Goal: Task Accomplishment & Management: Complete application form

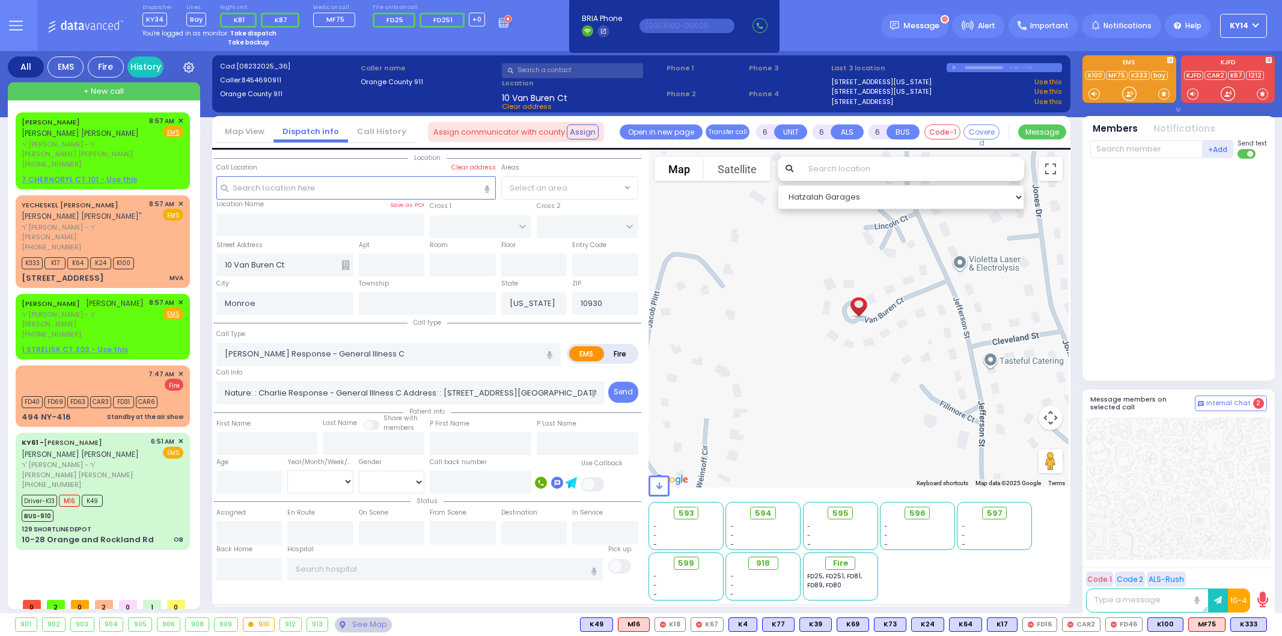
select select
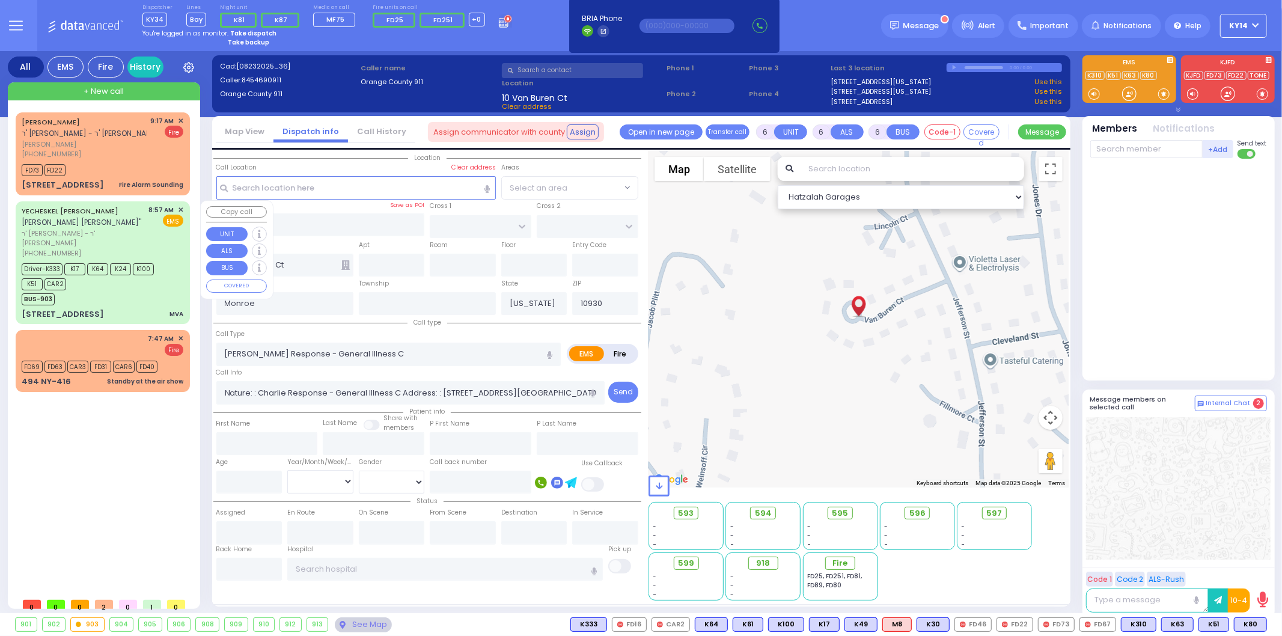
click at [124, 290] on div "BUS-903" at bounding box center [97, 297] width 150 height 15
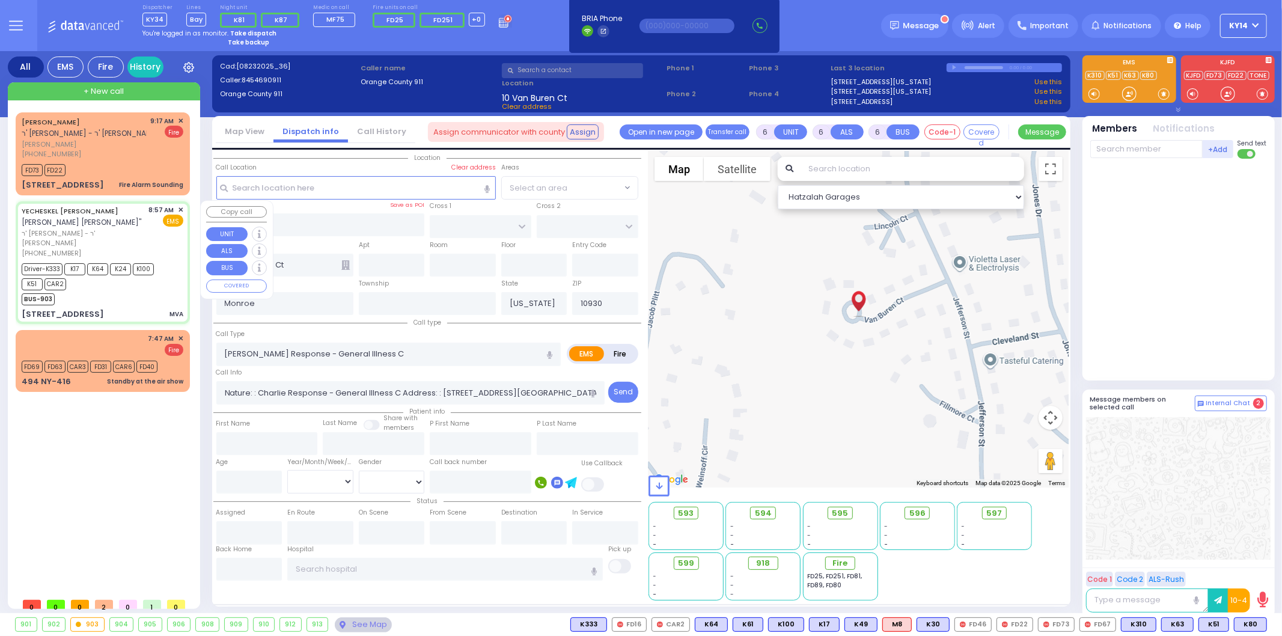
select select
type input "MVA"
radio input "true"
type input "YECHESKEL SHRAGA"
type input "KATZ"
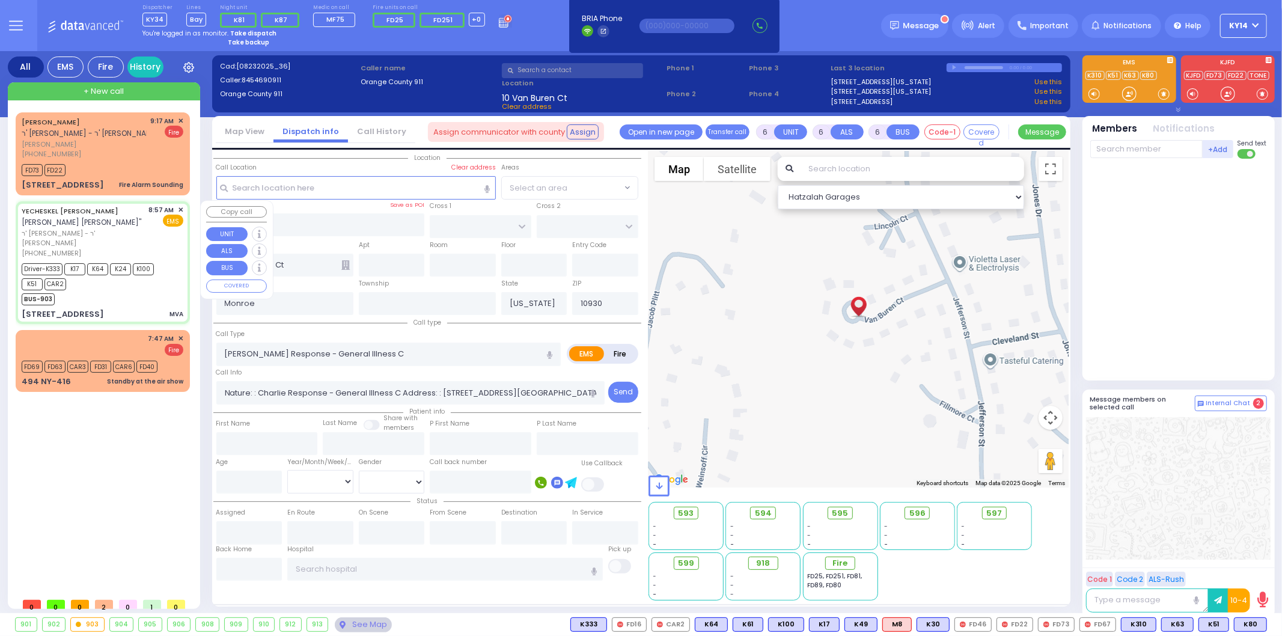
type input "Mordecha"
type input "Katina"
type input "32"
select select "Year"
select select "[DEMOGRAPHIC_DATA]"
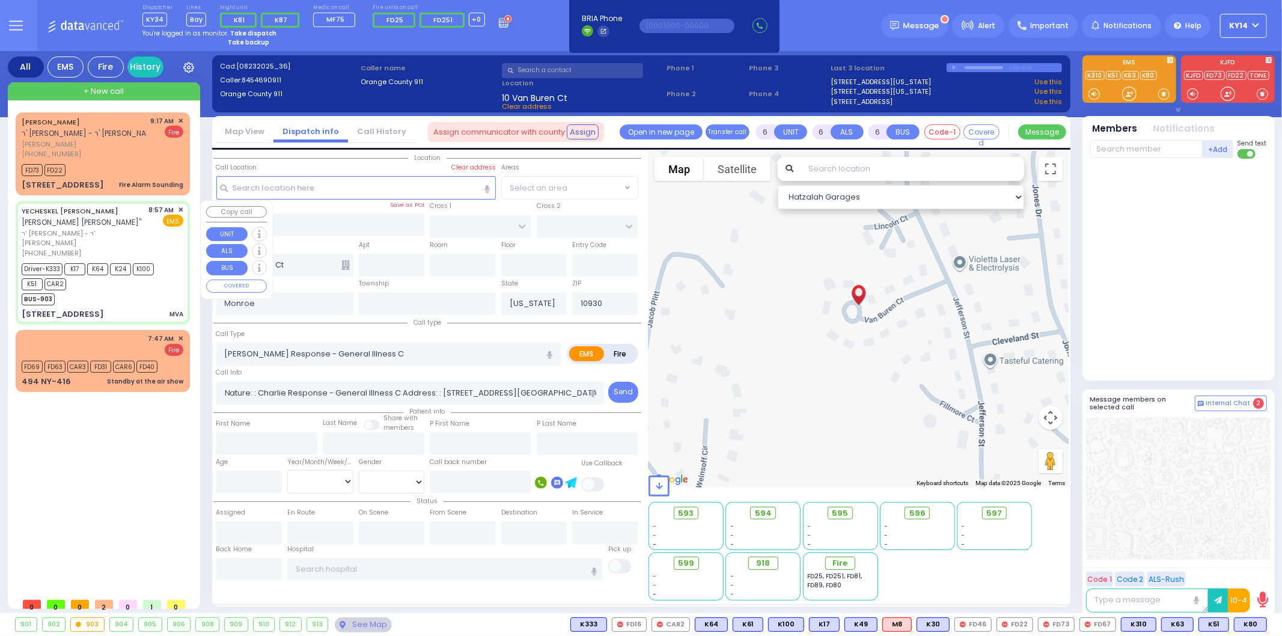
type input "08:57"
type input "08:59"
type input "09:22"
select select "Hatzalah Garages"
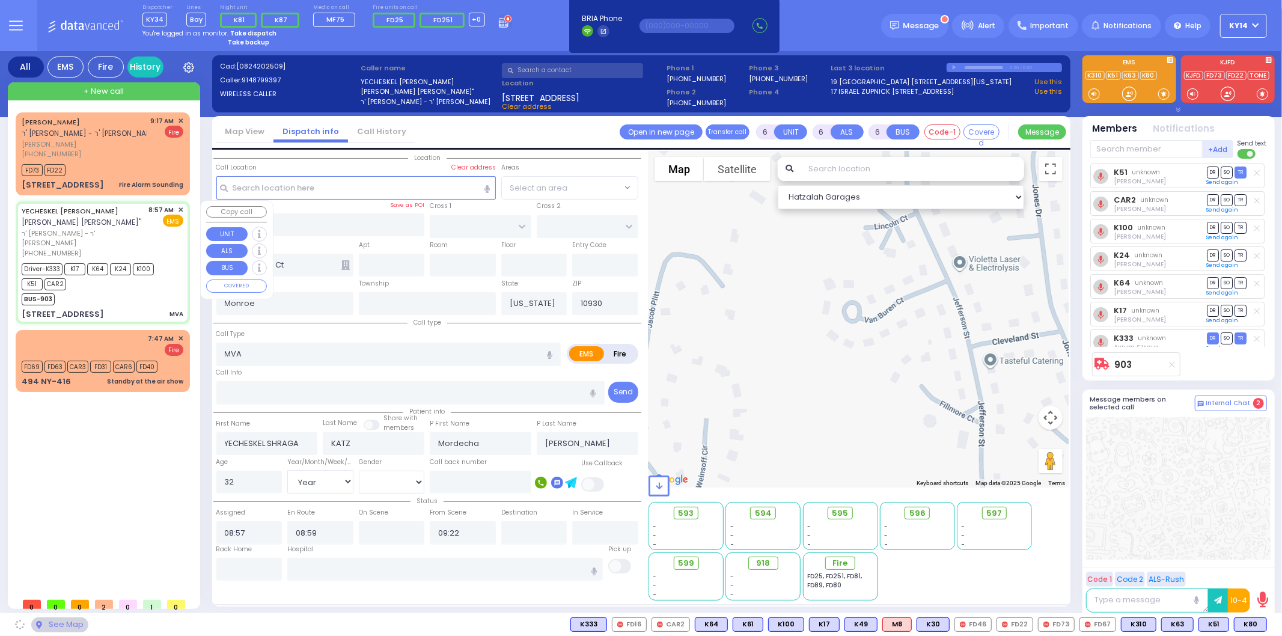
type input "EAHAL COURT"
type input "[STREET_ADDRESS]"
type input "Kiryas Joel"
type input "10950"
select select "SECTION 1"
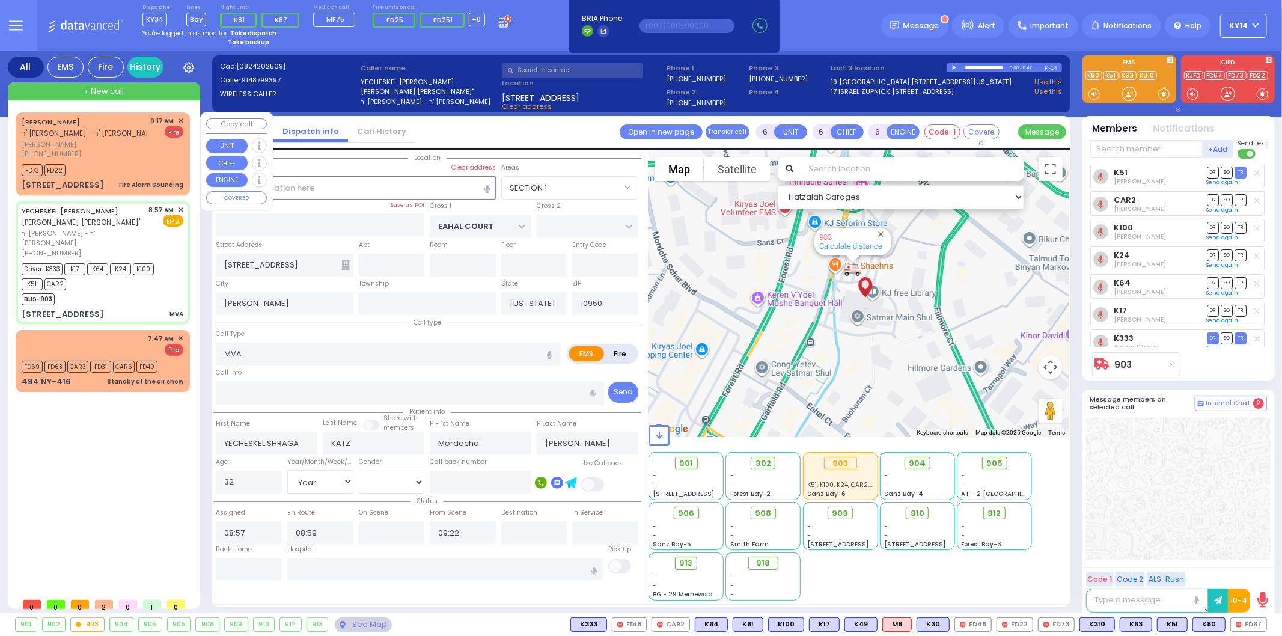
click at [157, 152] on div "9:17 AM ✕ Fire" at bounding box center [167, 137] width 33 height 43
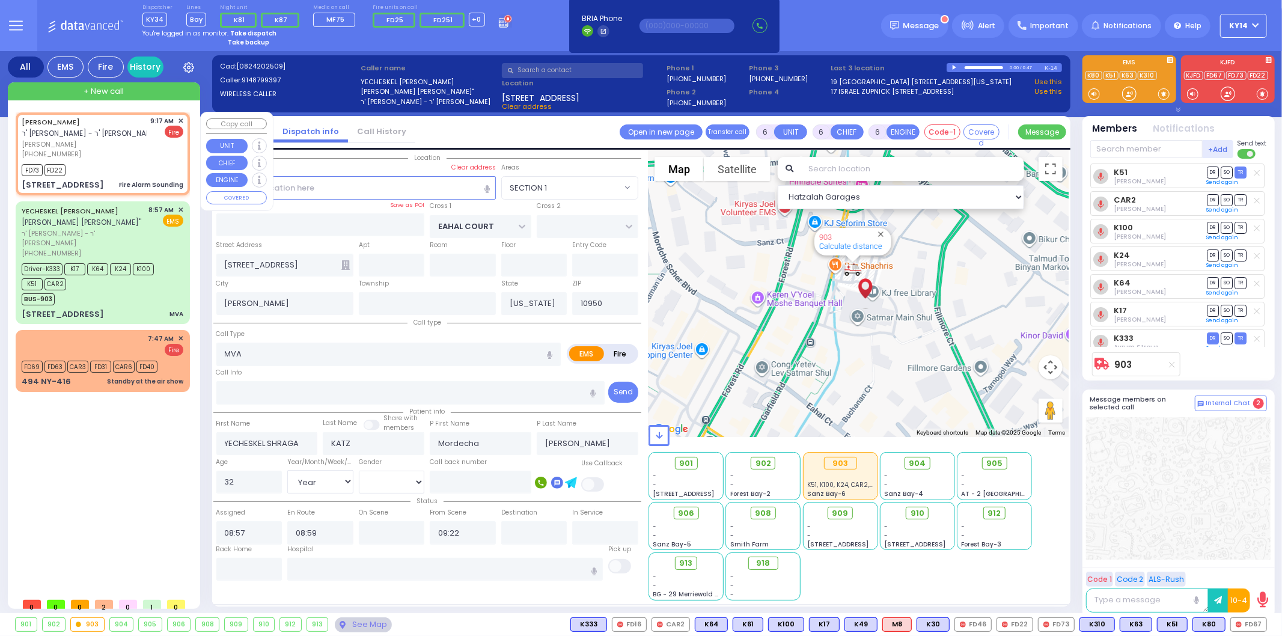
type input "2"
type input "1"
select select
type input "Fire Alarm Sounding"
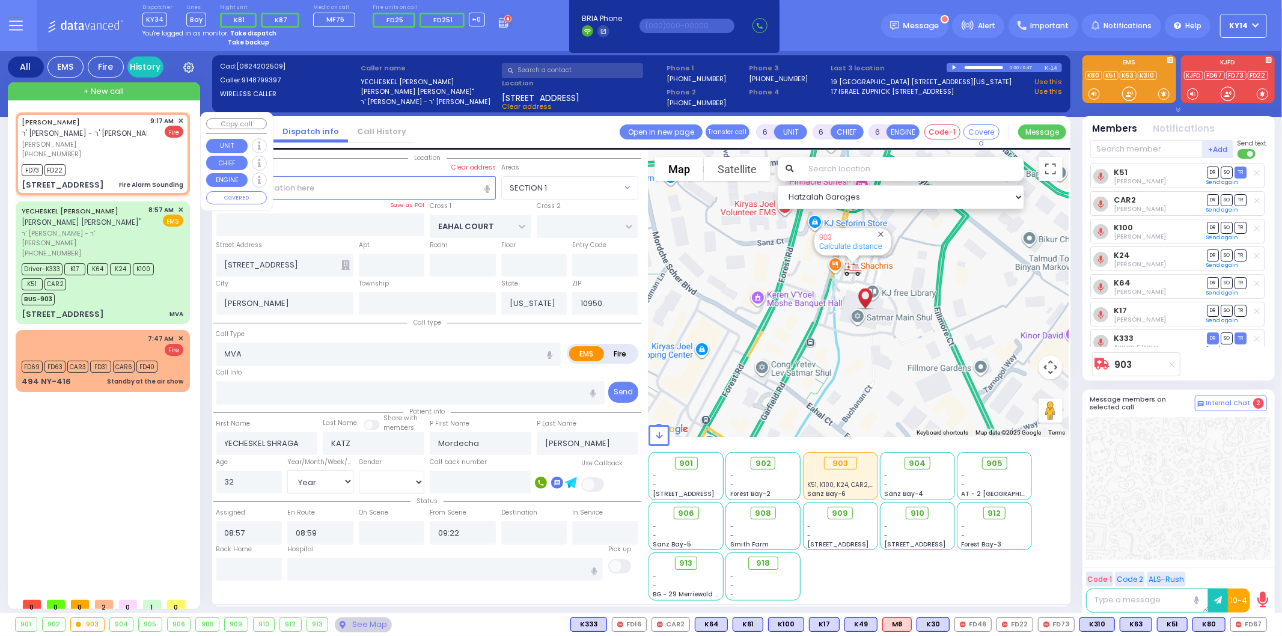
radio input "false"
radio input "true"
type input "ARON"
type input "POLLAK"
select select
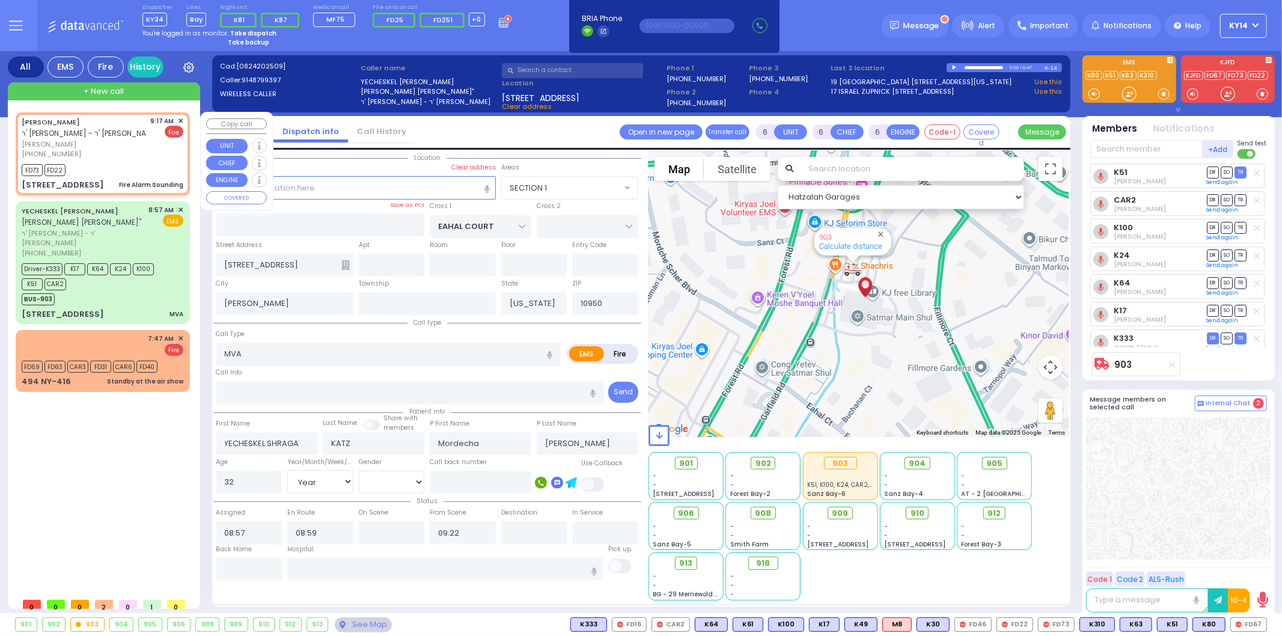
select select
type input "09:17"
type input "09:19"
type input "CHUST RD"
type input "BEER SHAVA ST"
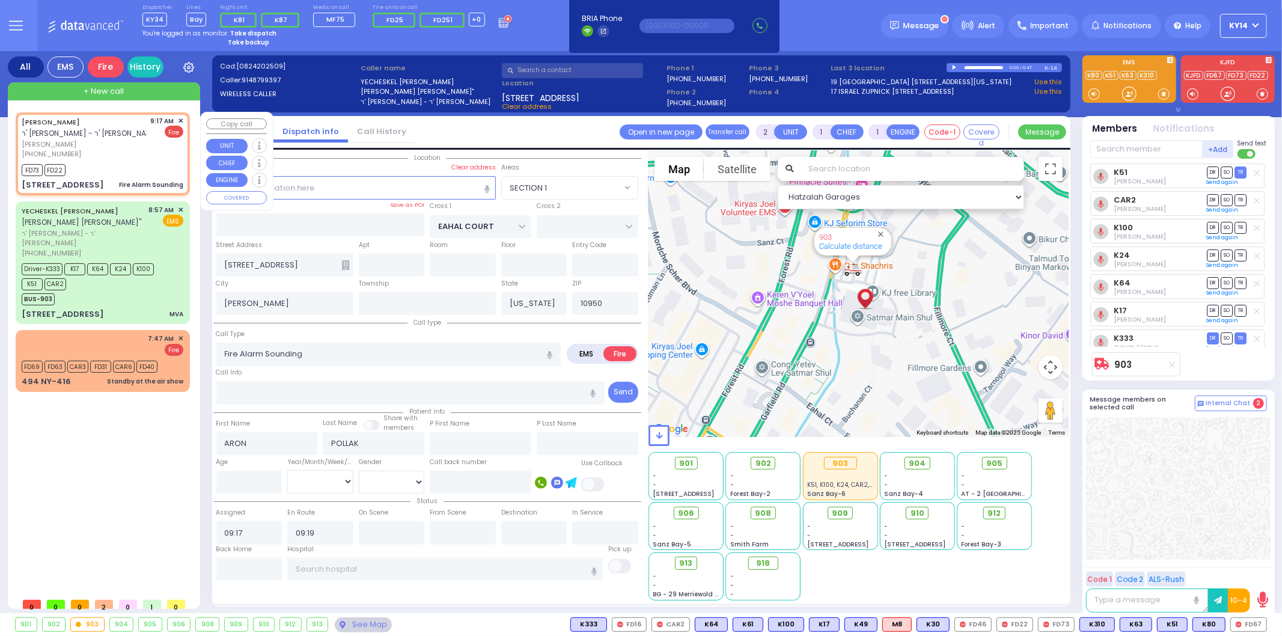
type input "7 BEER SHAVA ST"
type input "005"
select select "Hatzalah Garages"
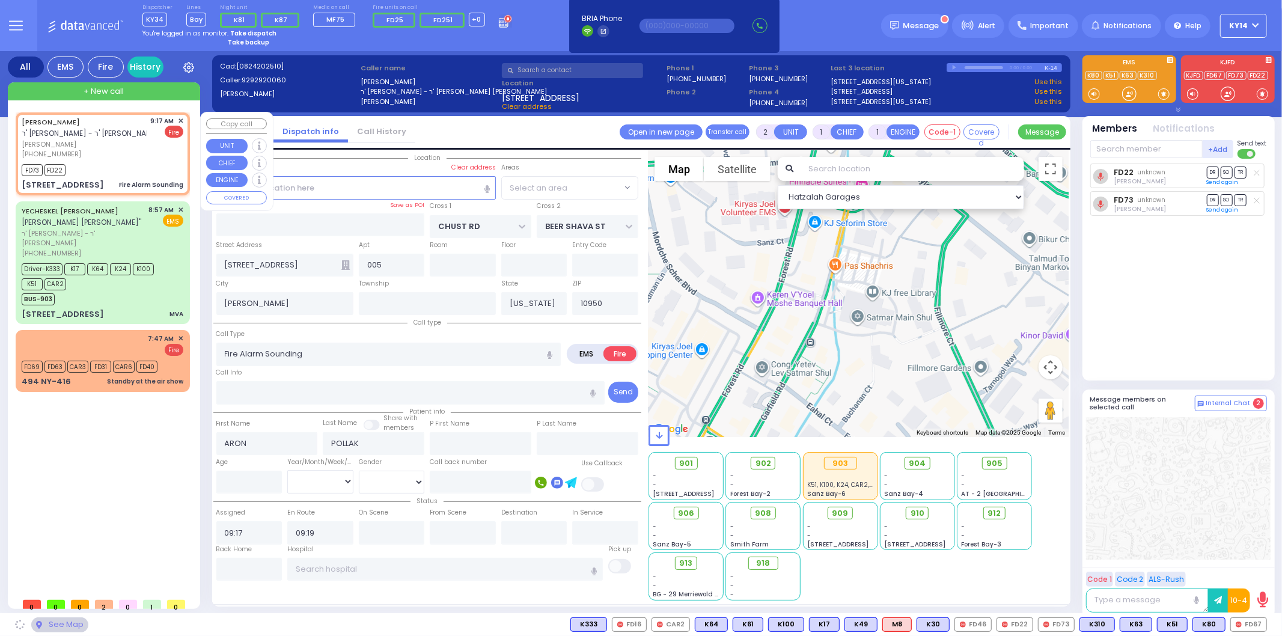
select select "VYOEL MOSHE"
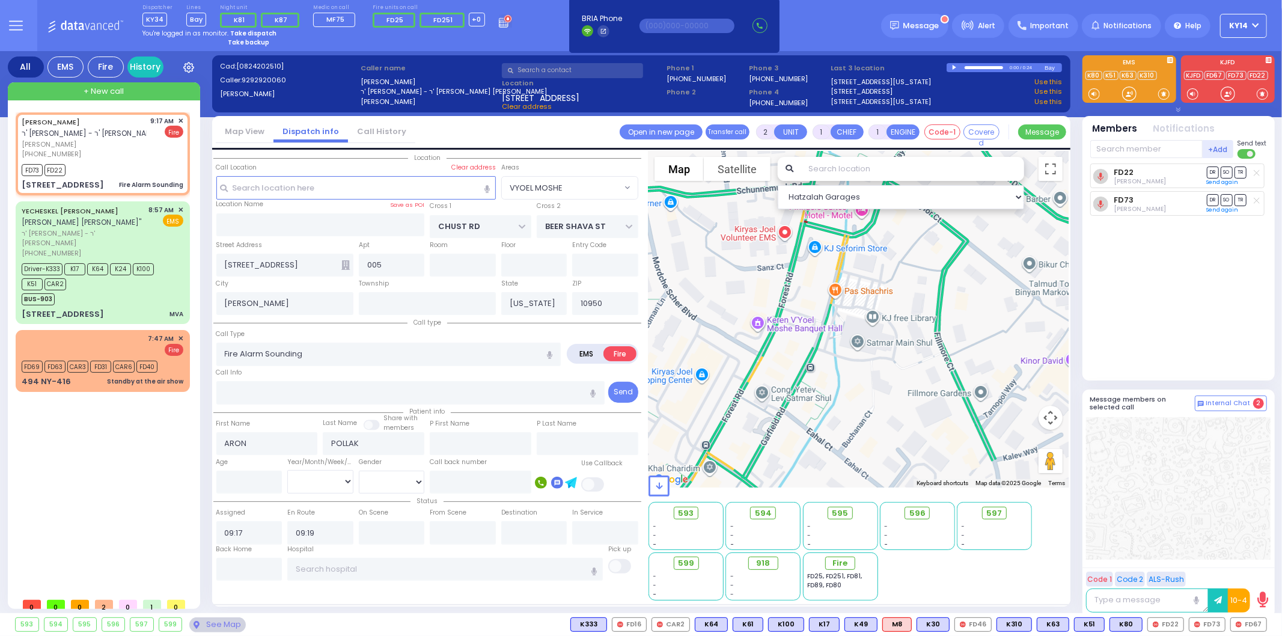
select select
radio input "true"
select select
select select "Hatzalah Garages"
select select "VYOEL MOSHE"
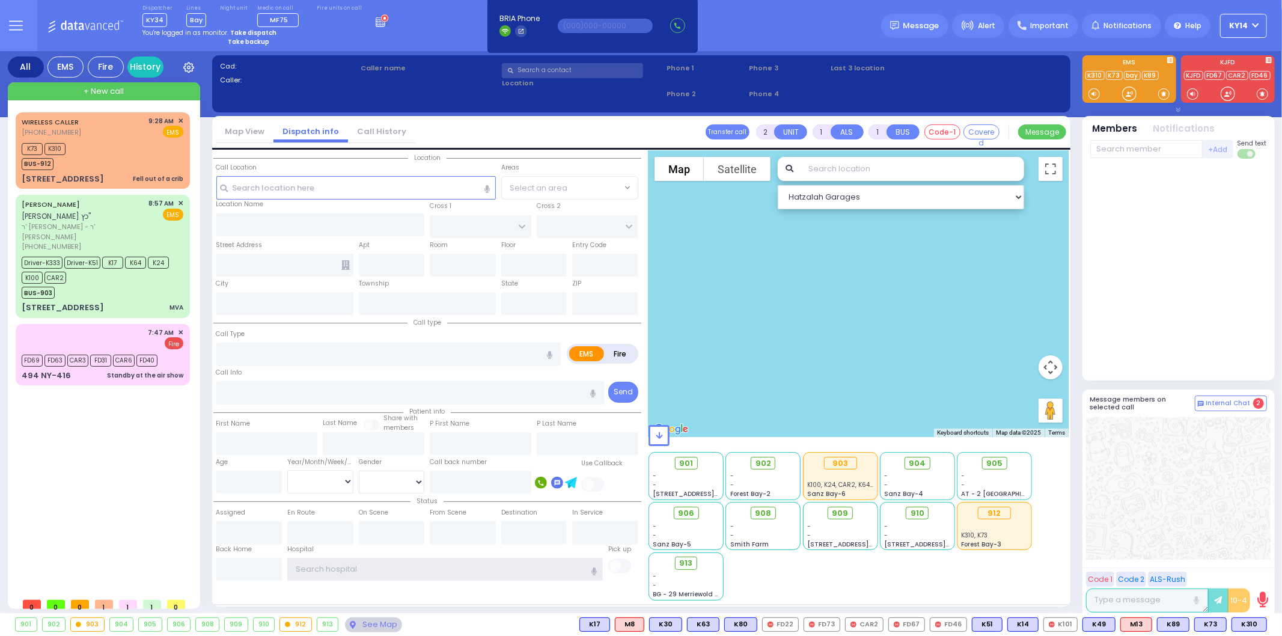
type input "ky14"
click at [245, 31] on strong "Take dispatch" at bounding box center [253, 32] width 46 height 9
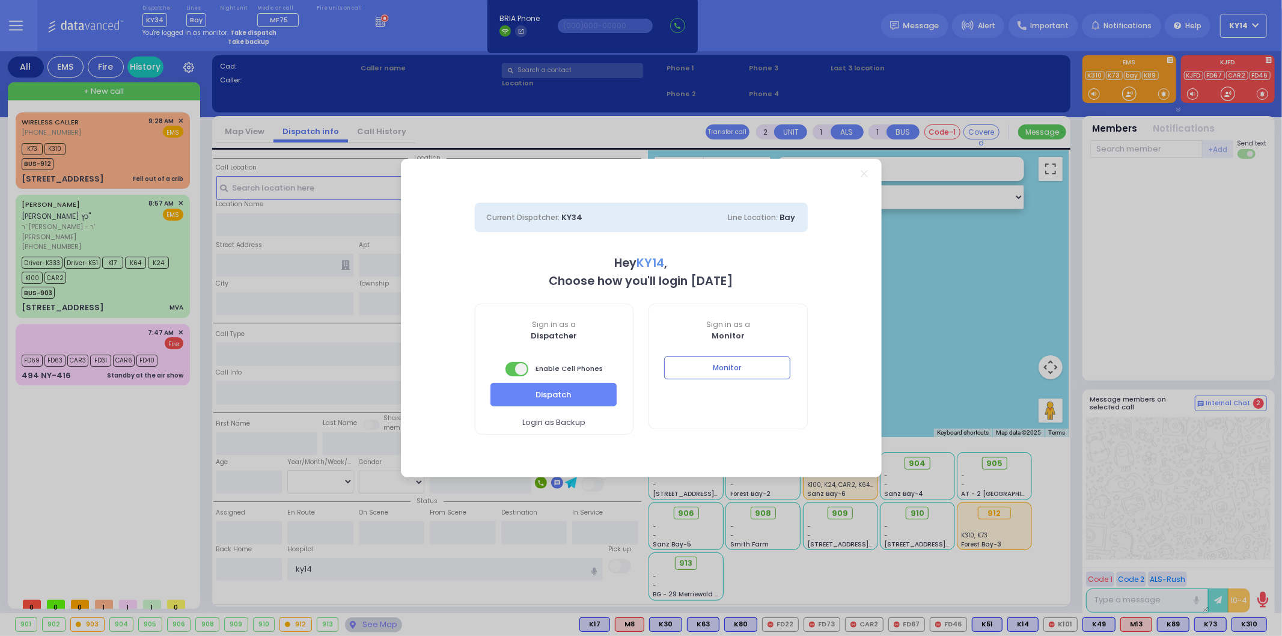
select select "2"
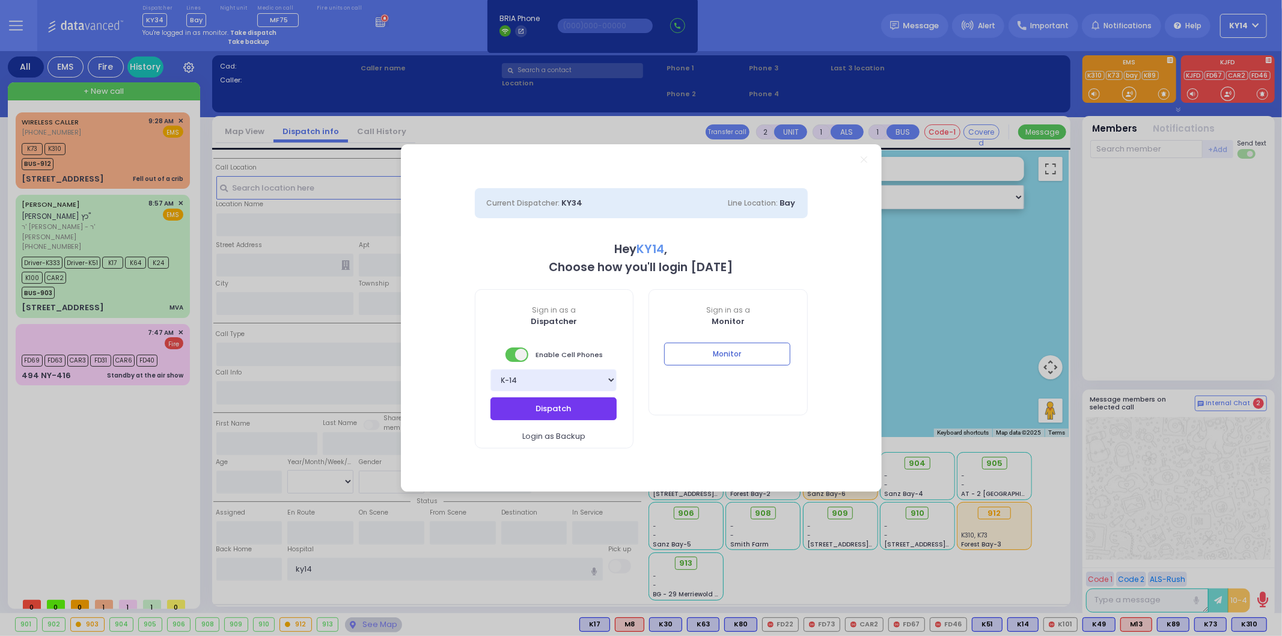
click at [582, 415] on button "Dispatch" at bounding box center [553, 408] width 126 height 23
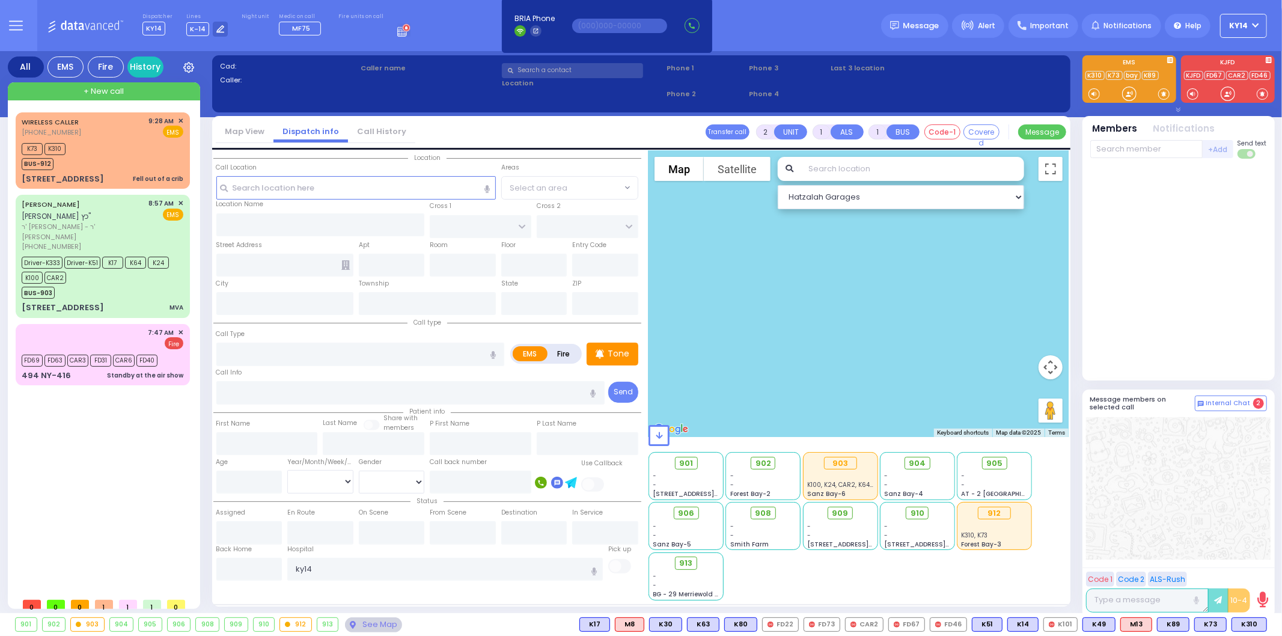
click at [1188, 245] on div at bounding box center [1178, 269] width 177 height 213
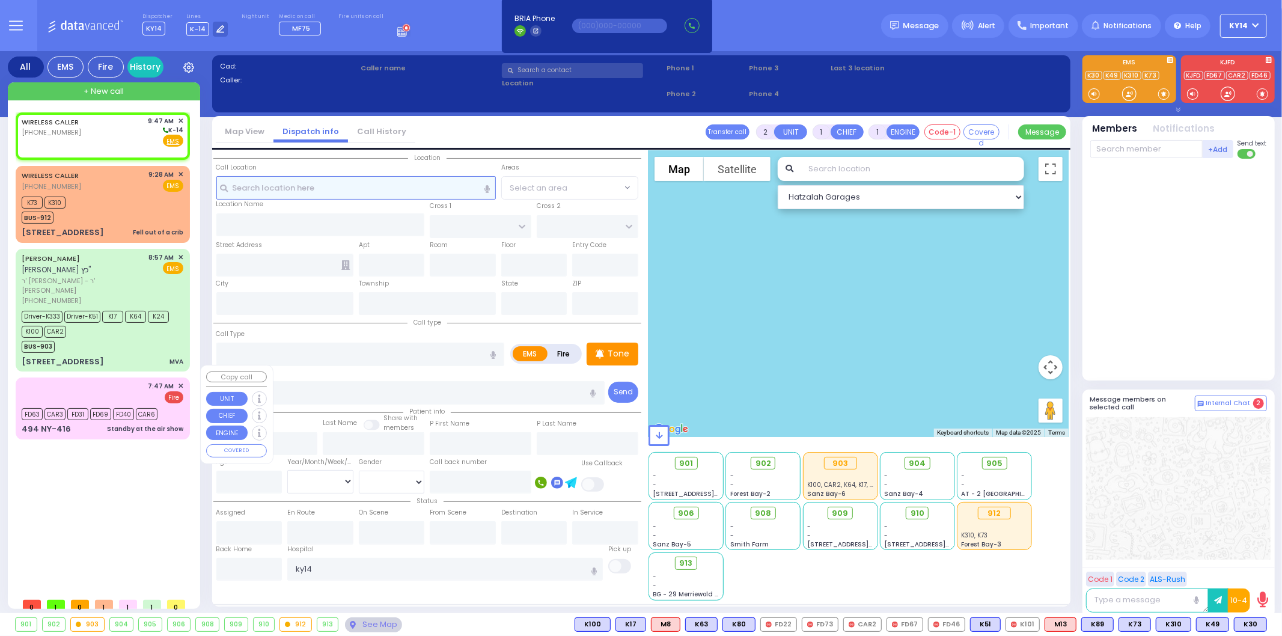
select select
radio input "true"
select select
type input "09:47"
select select "Hatzalah Garages"
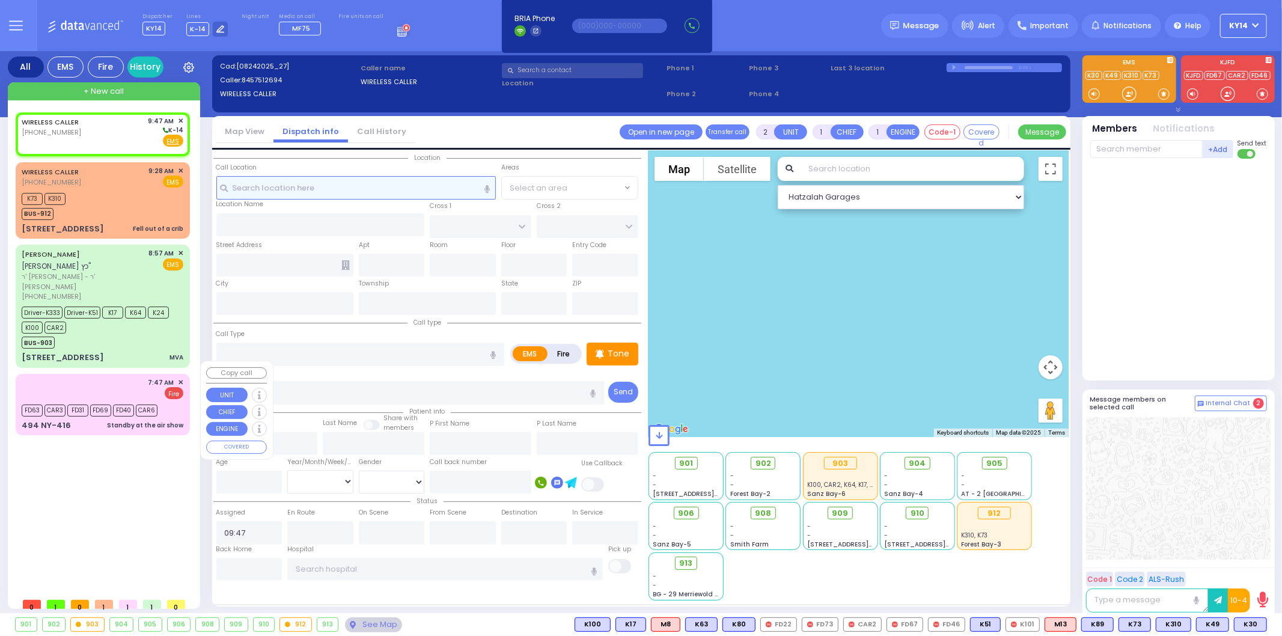
select select
radio input "true"
select select
select select "Hatzalah Garages"
select select
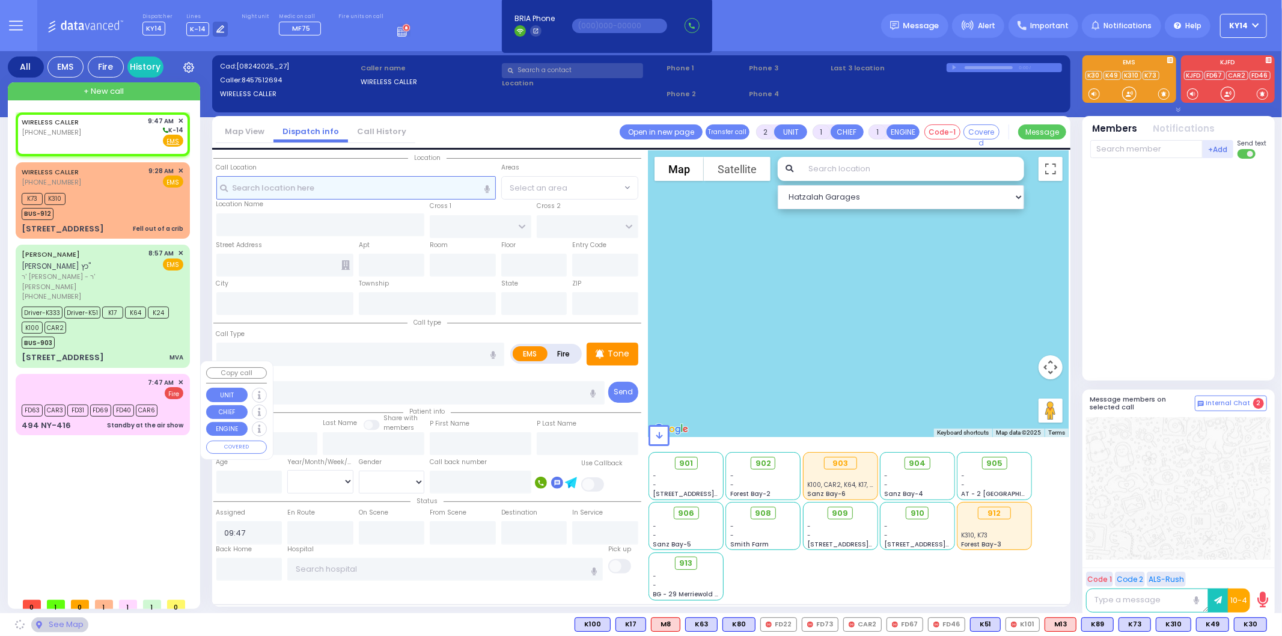
radio input "true"
select select
select select "Hatzalah Garages"
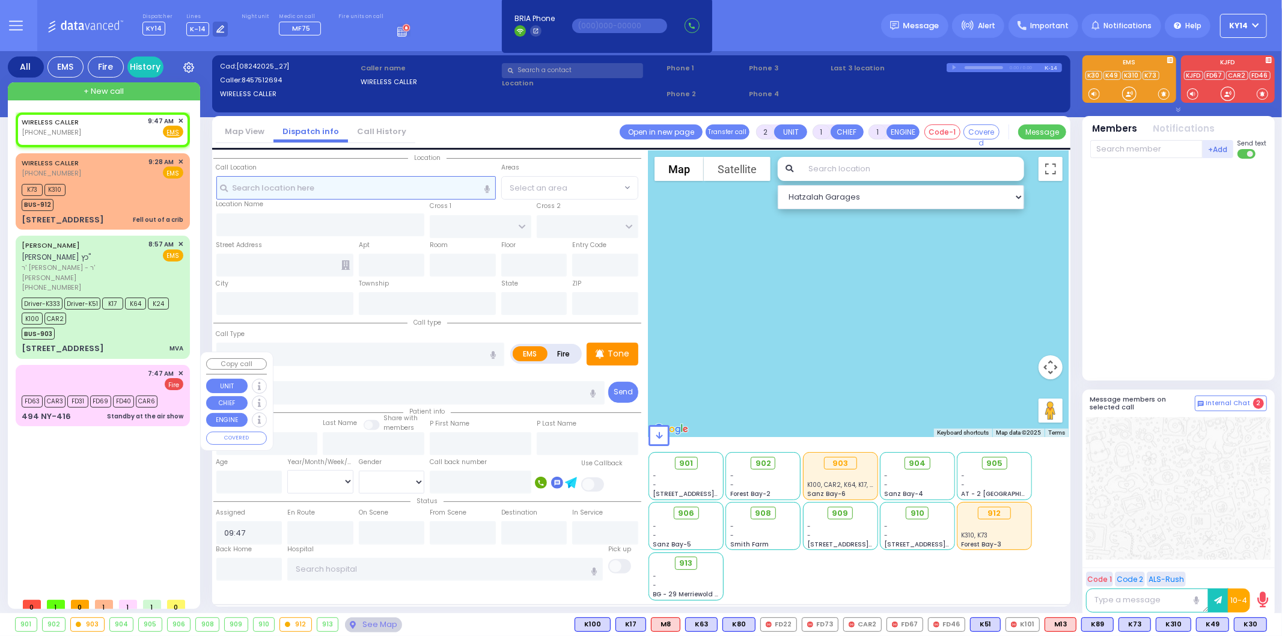
select select
radio input "true"
select select
select select "Hatzalah Garages"
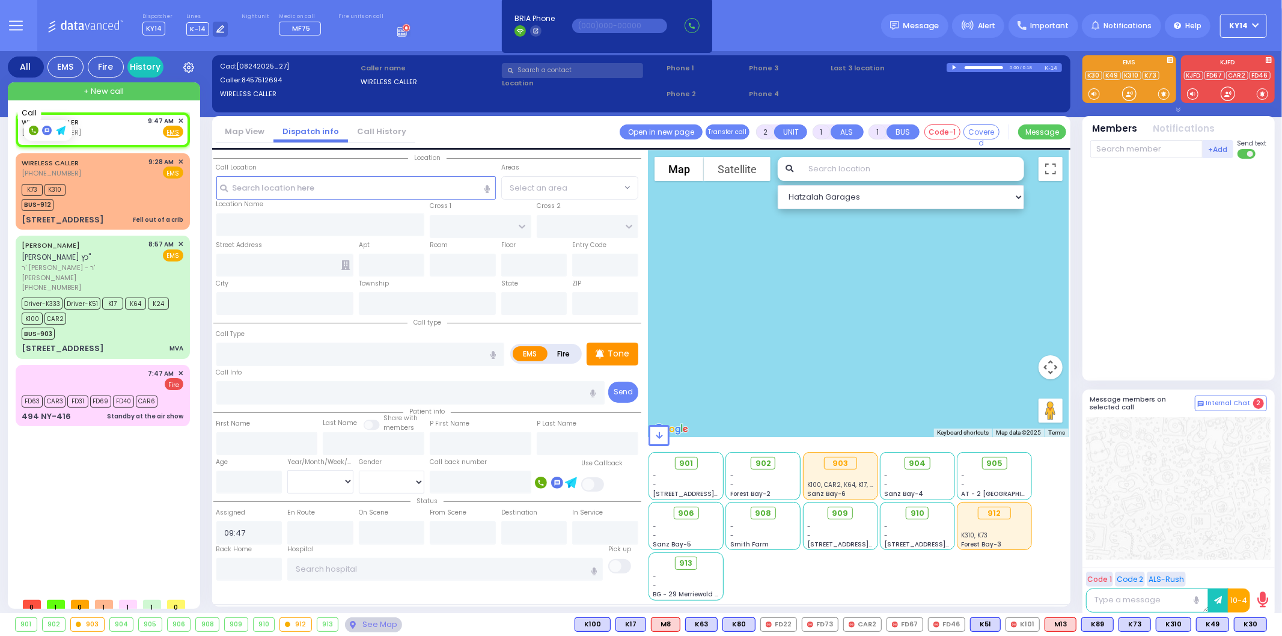
click at [33, 133] on rect at bounding box center [34, 131] width 10 height 10
type input "8457512694"
click at [31, 129] on rect at bounding box center [34, 131] width 10 height 10
type input "8457512694"
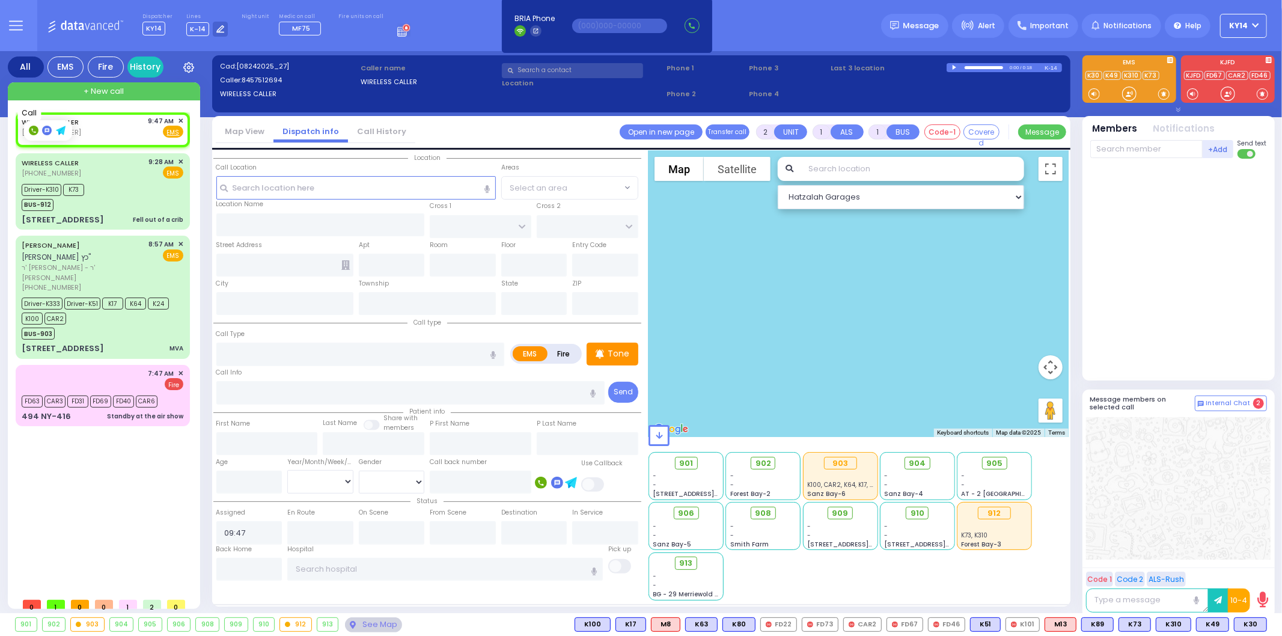
click at [29, 130] on rect at bounding box center [34, 131] width 10 height 10
type input "8457512694"
